Goal: Task Accomplishment & Management: Use online tool/utility

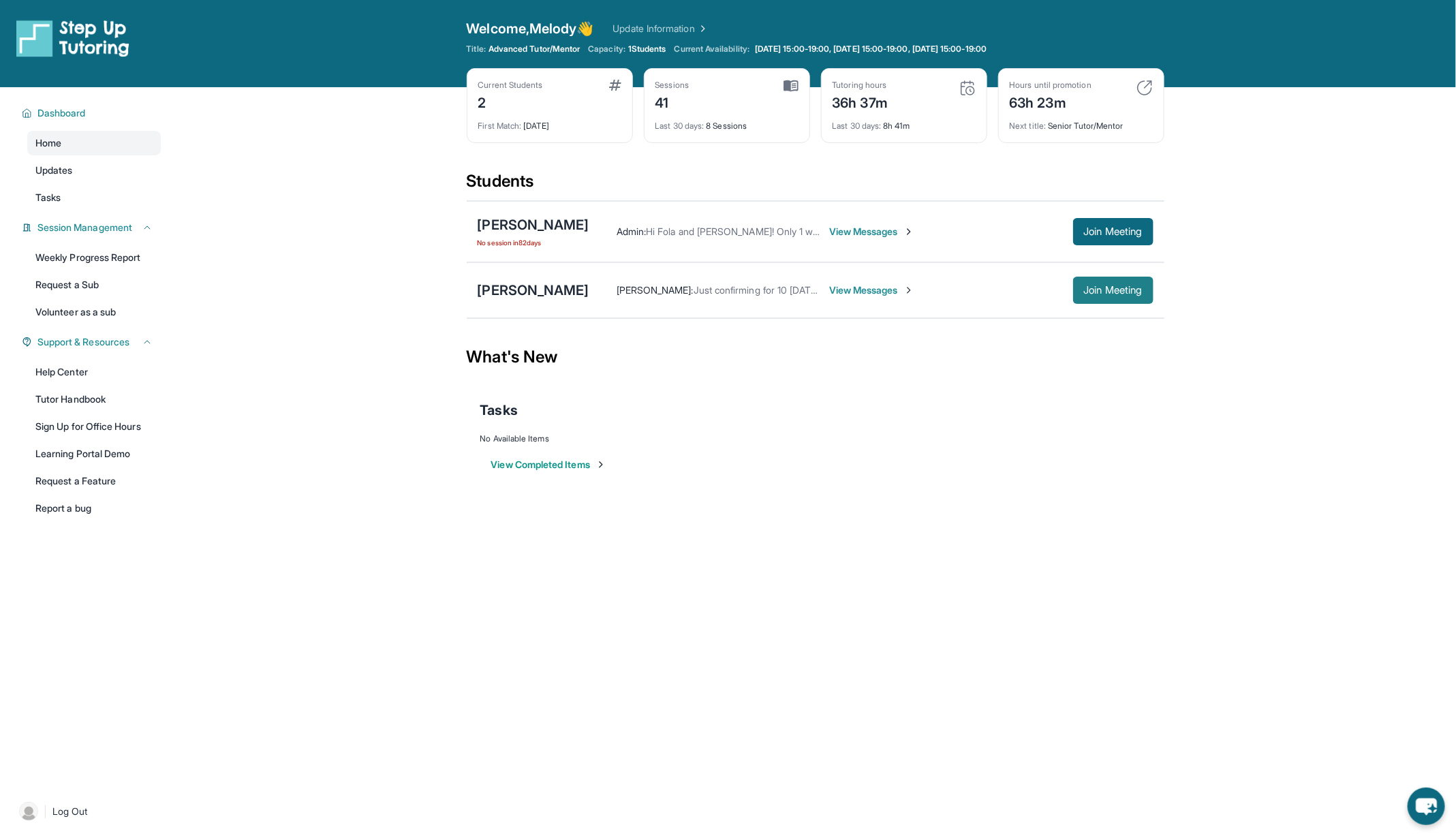
click at [1115, 278] on button "Join Meeting" at bounding box center [1113, 290] width 80 height 27
click at [1114, 286] on span "Join Meeting" at bounding box center [1113, 290] width 59 height 8
click at [1100, 286] on span "Join Meeting" at bounding box center [1113, 290] width 59 height 8
click at [1084, 287] on span "Join Meeting" at bounding box center [1113, 290] width 59 height 8
click at [1088, 296] on button "Join Meeting" at bounding box center [1113, 290] width 80 height 27
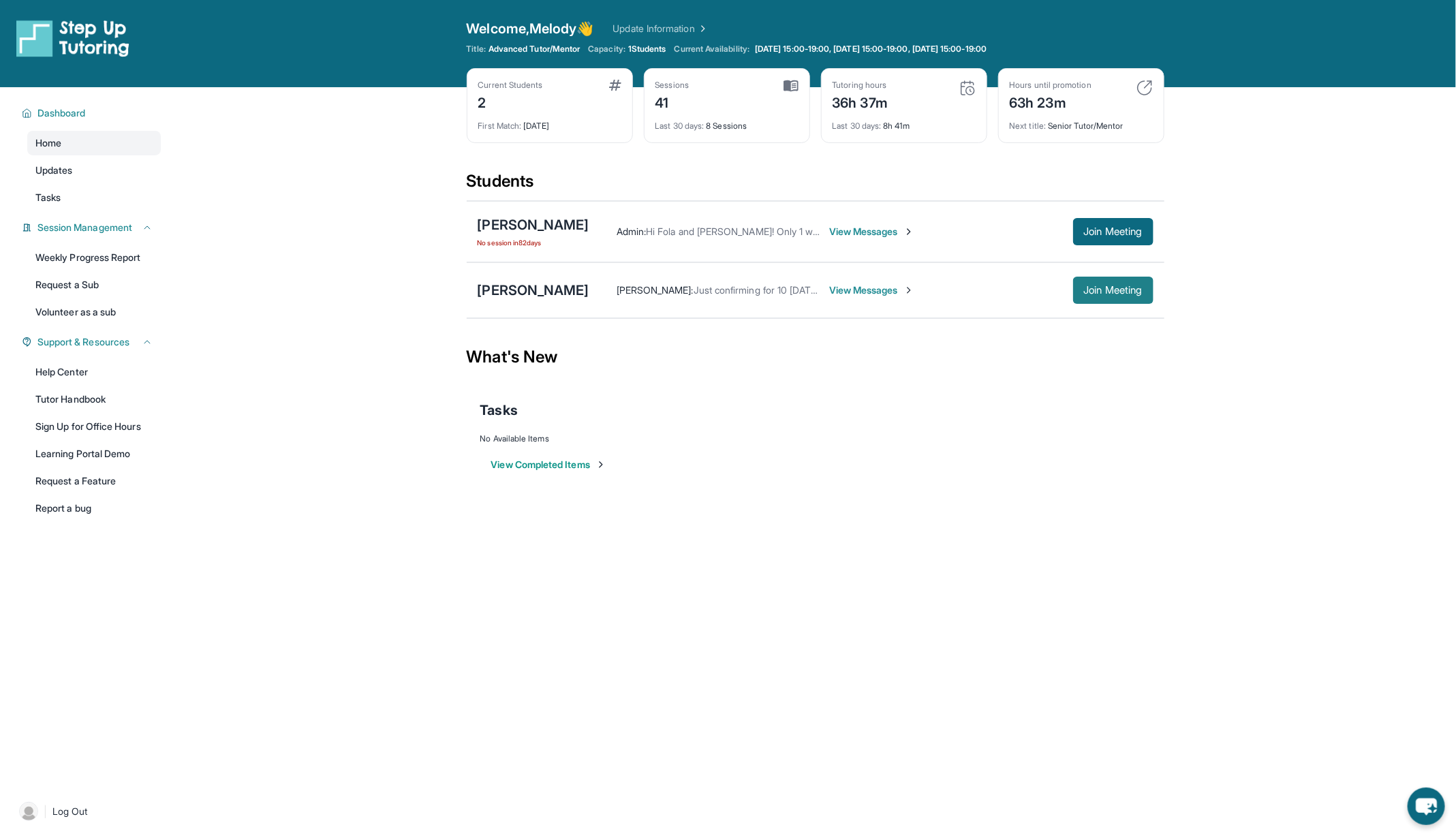
click at [1095, 295] on button "Join Meeting" at bounding box center [1113, 290] width 80 height 27
